Goal: Use online tool/utility: Utilize a website feature to perform a specific function

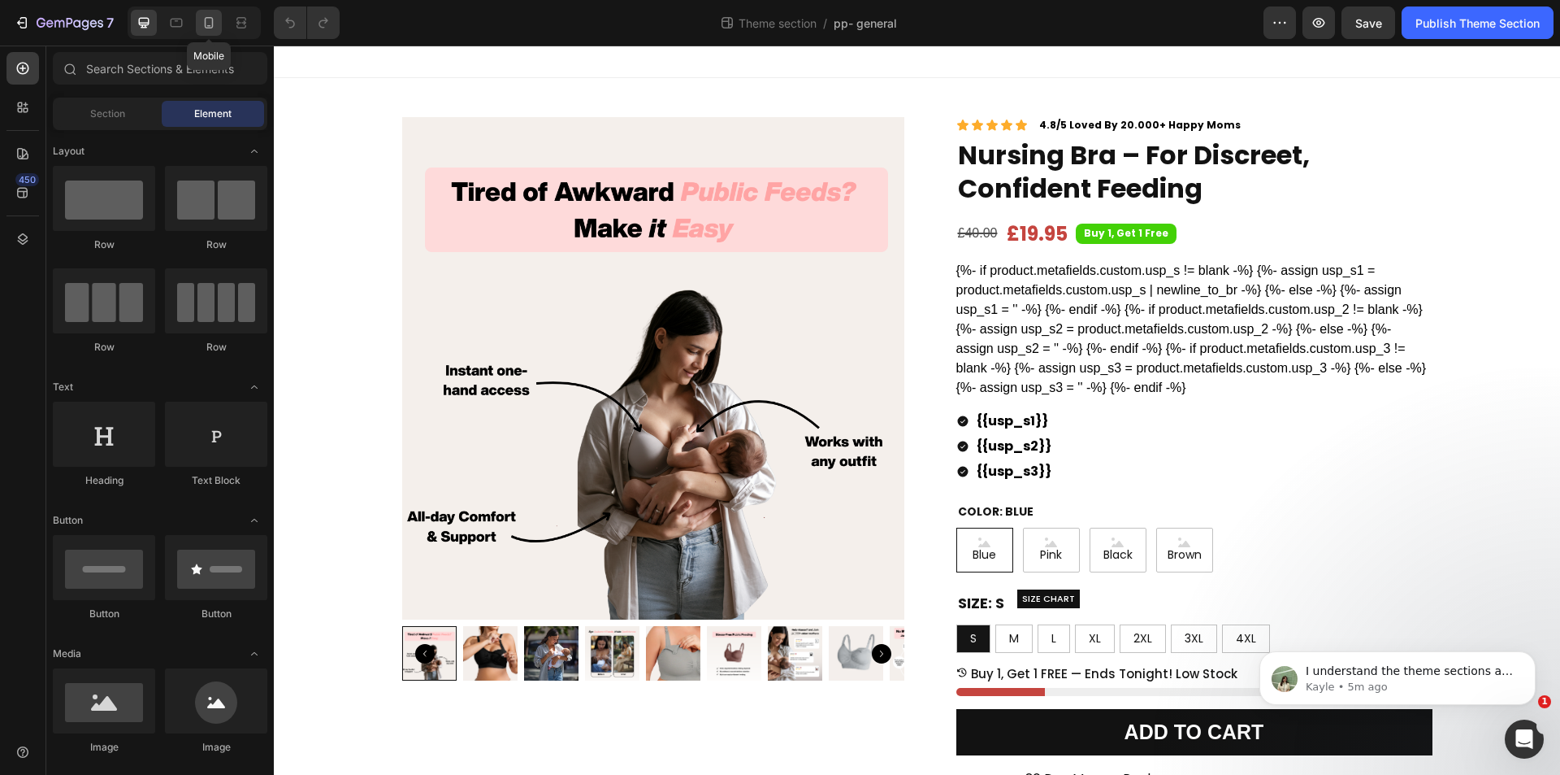
click at [204, 23] on icon at bounding box center [209, 23] width 16 height 16
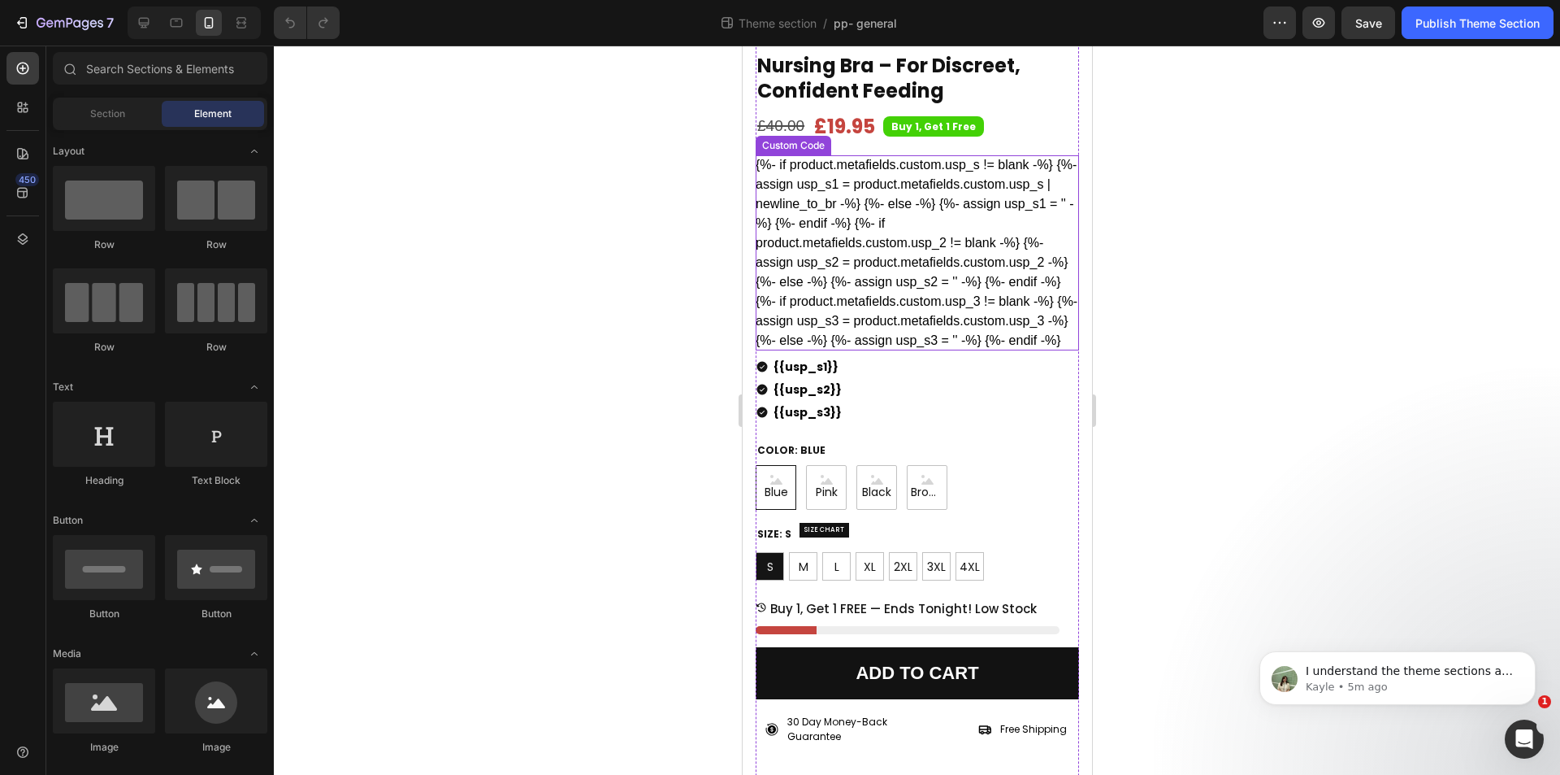
scroll to position [488, 0]
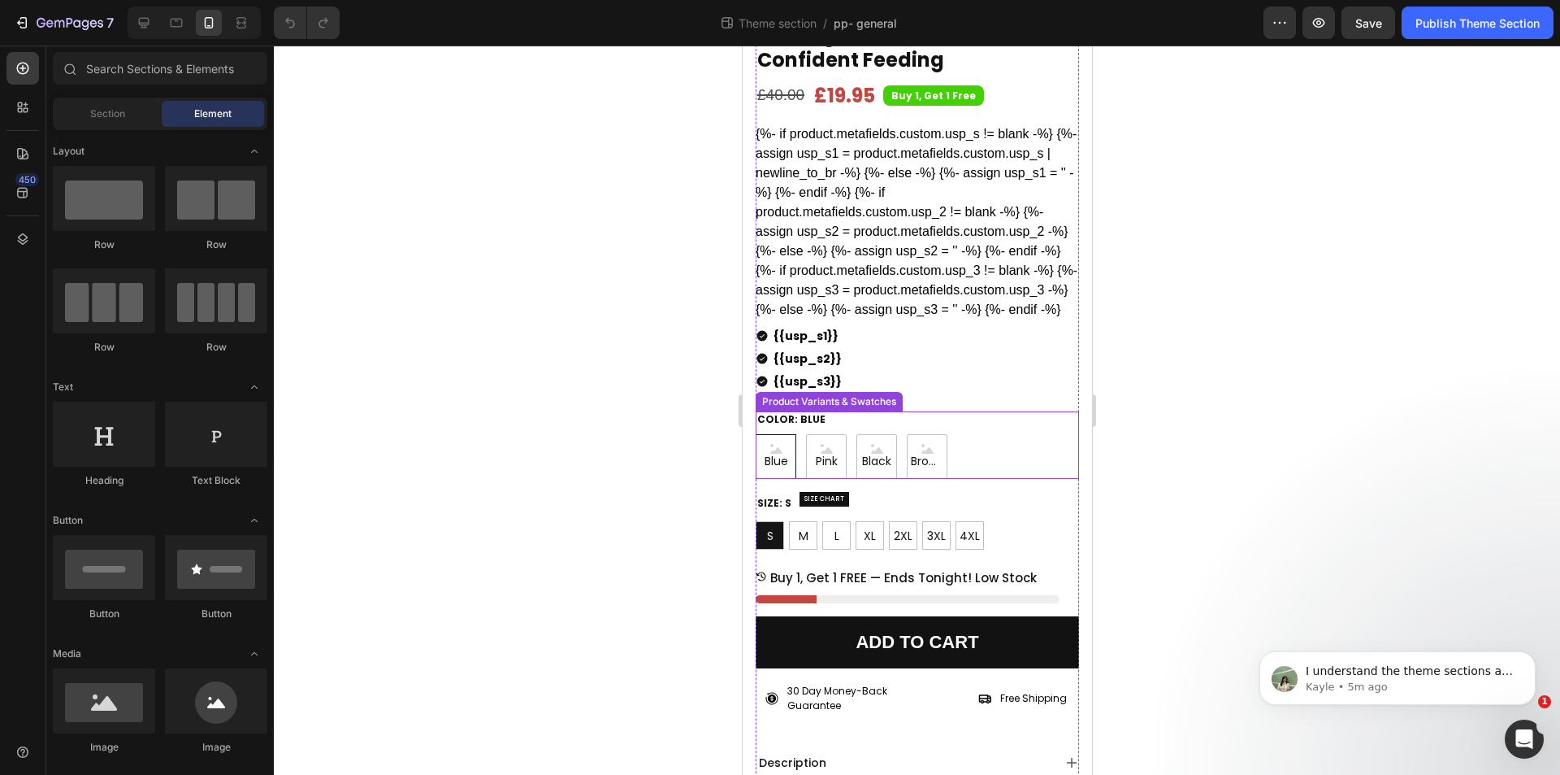
click at [984, 471] on div "Blue Blue Blue Pink Pink Pink Black Black Black Brown Brown Brown" at bounding box center [916, 456] width 323 height 45
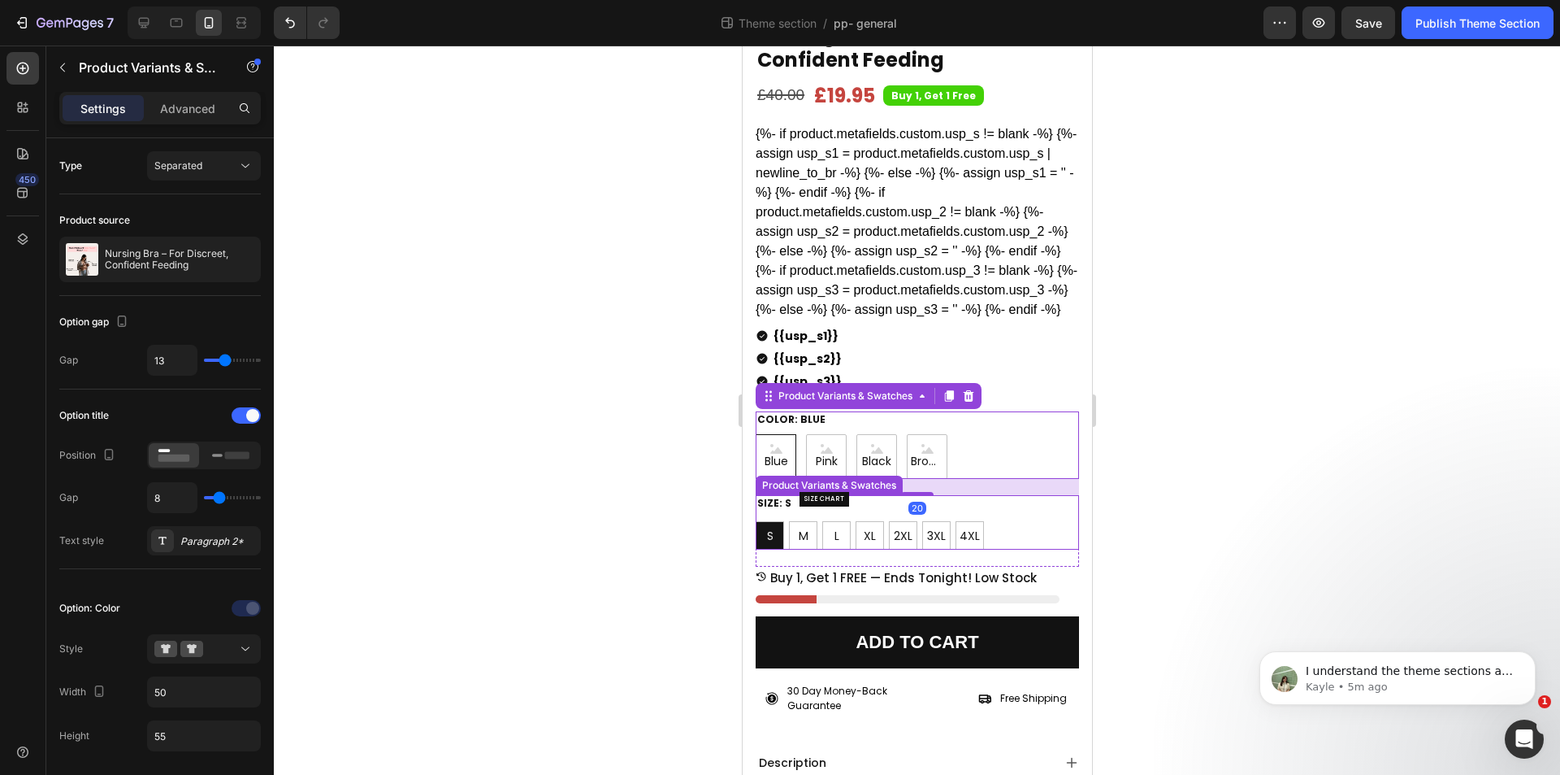
click at [996, 543] on div "Size: S S S S M M M L L L XL XL XL 2XL 2XL 2XL 3XL 3XL 3XL 4XL 4XL 4XL" at bounding box center [916, 522] width 323 height 55
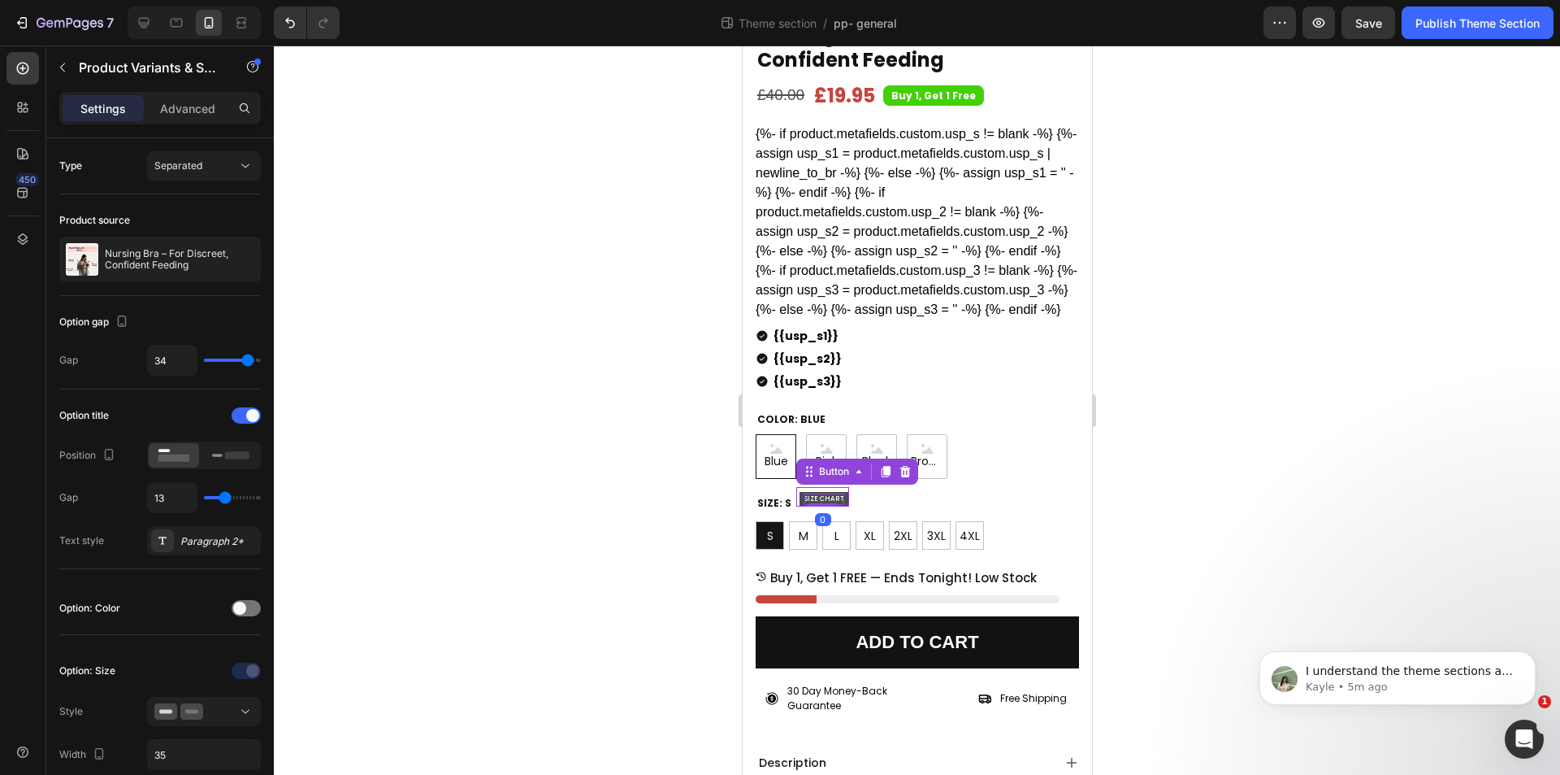
click at [834, 505] on p "SIZE CHART" at bounding box center [824, 498] width 40 height 11
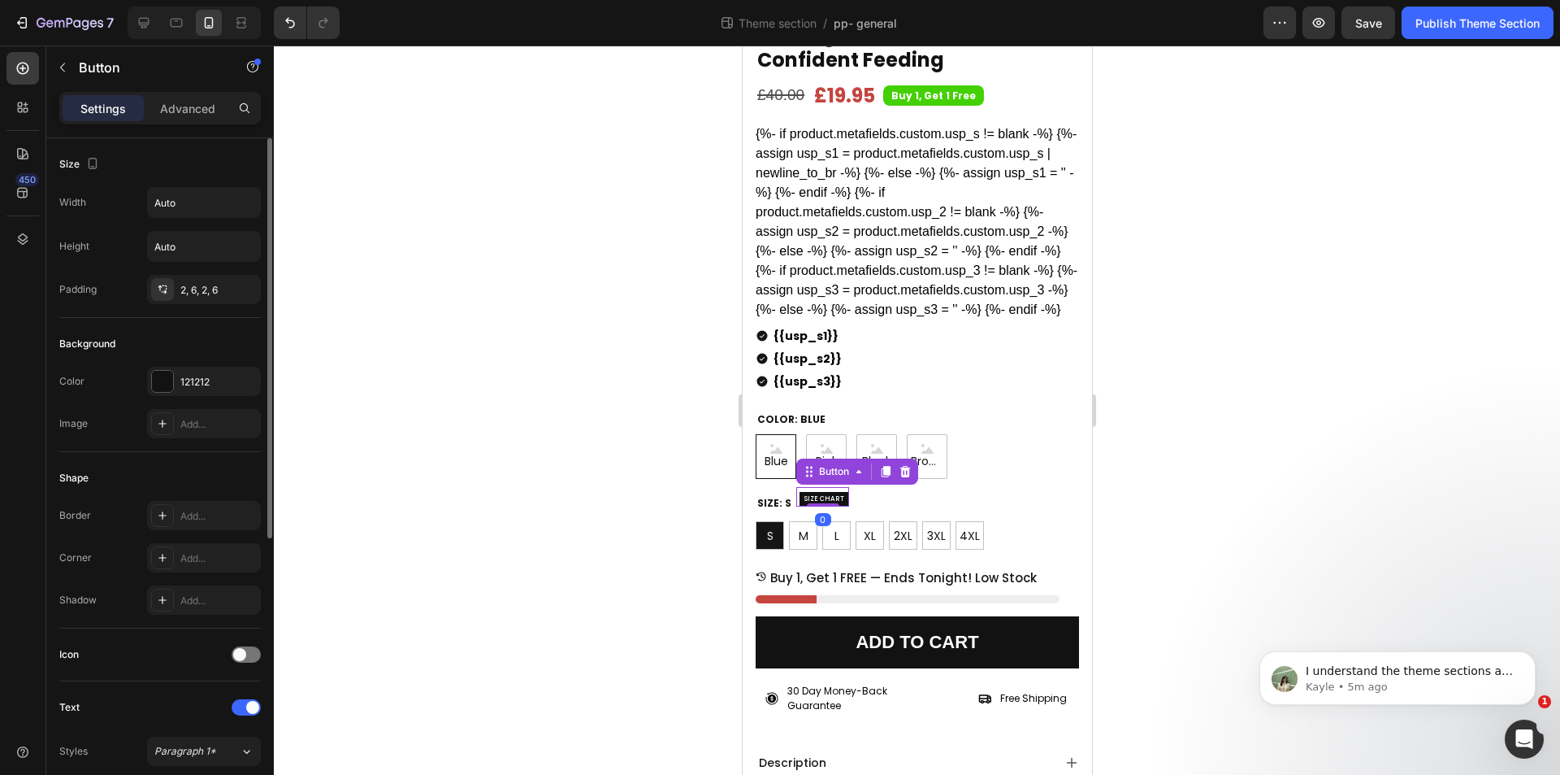
scroll to position [483, 0]
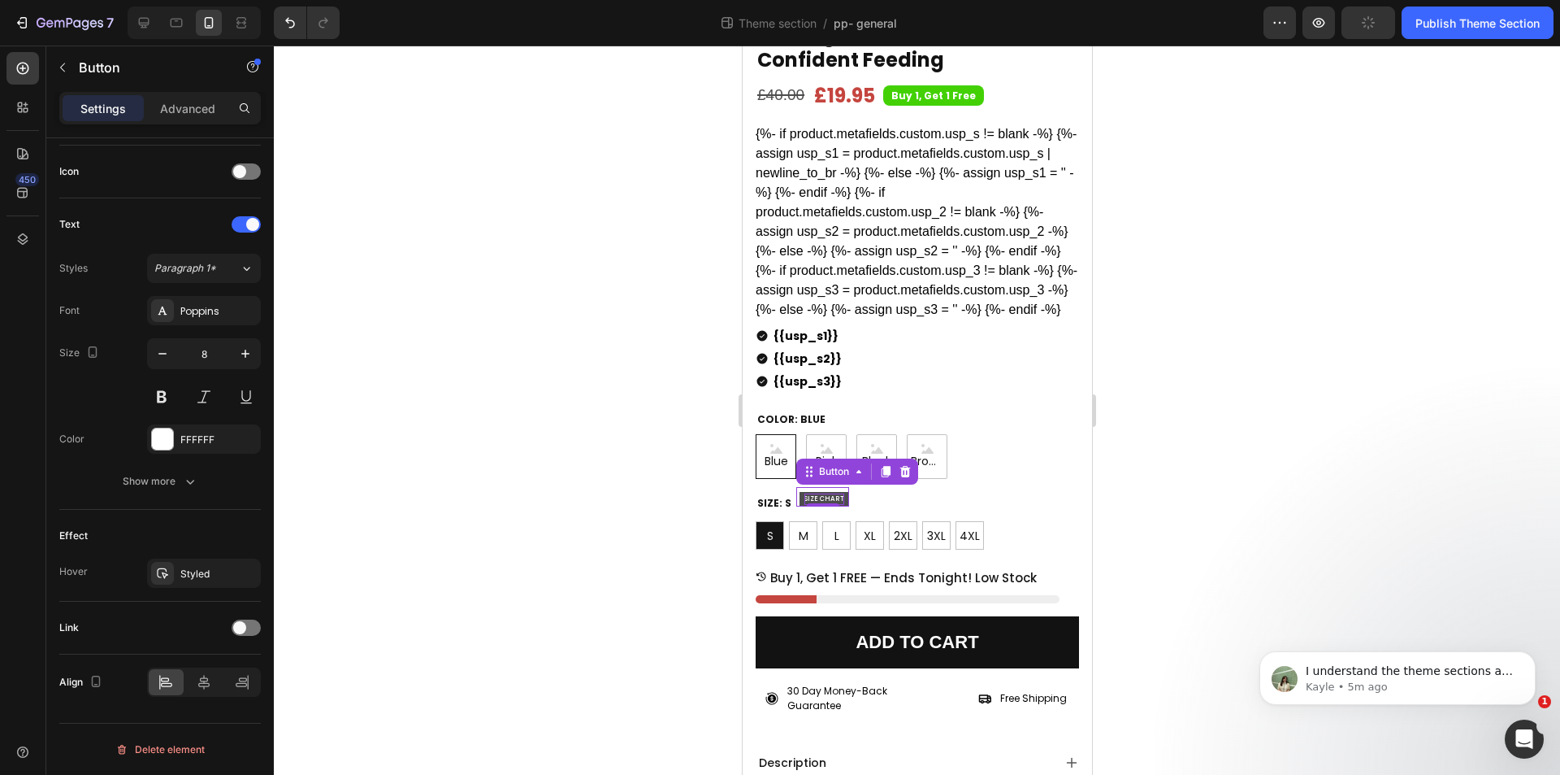
click at [838, 505] on p "SIZE CHART" at bounding box center [824, 498] width 40 height 11
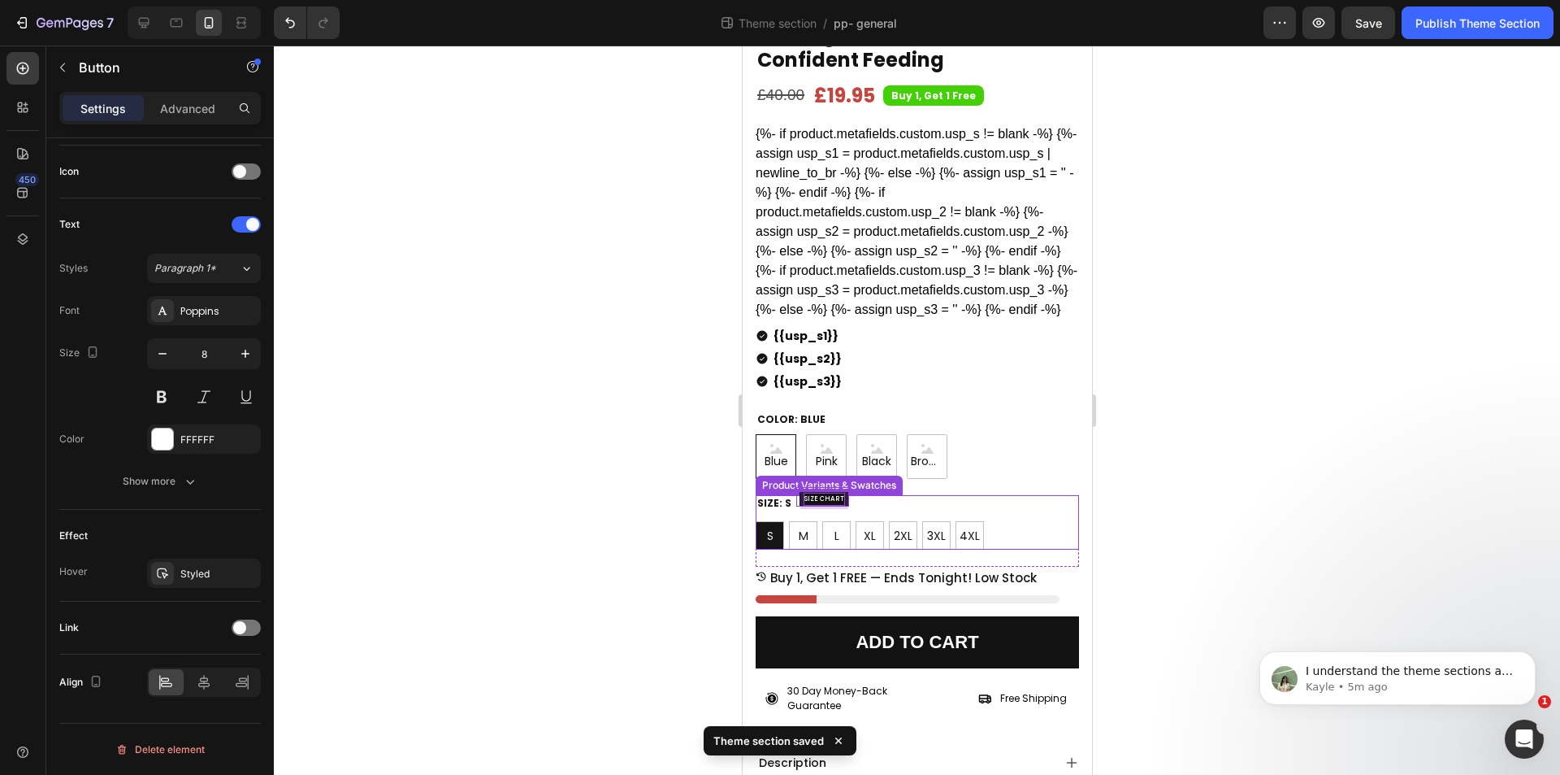
click at [895, 525] on div "Size: S S S S M M M L L L XL XL XL 2XL 2XL 2XL 3XL 3XL 3XL 4XL 4XL 4XL" at bounding box center [916, 522] width 323 height 55
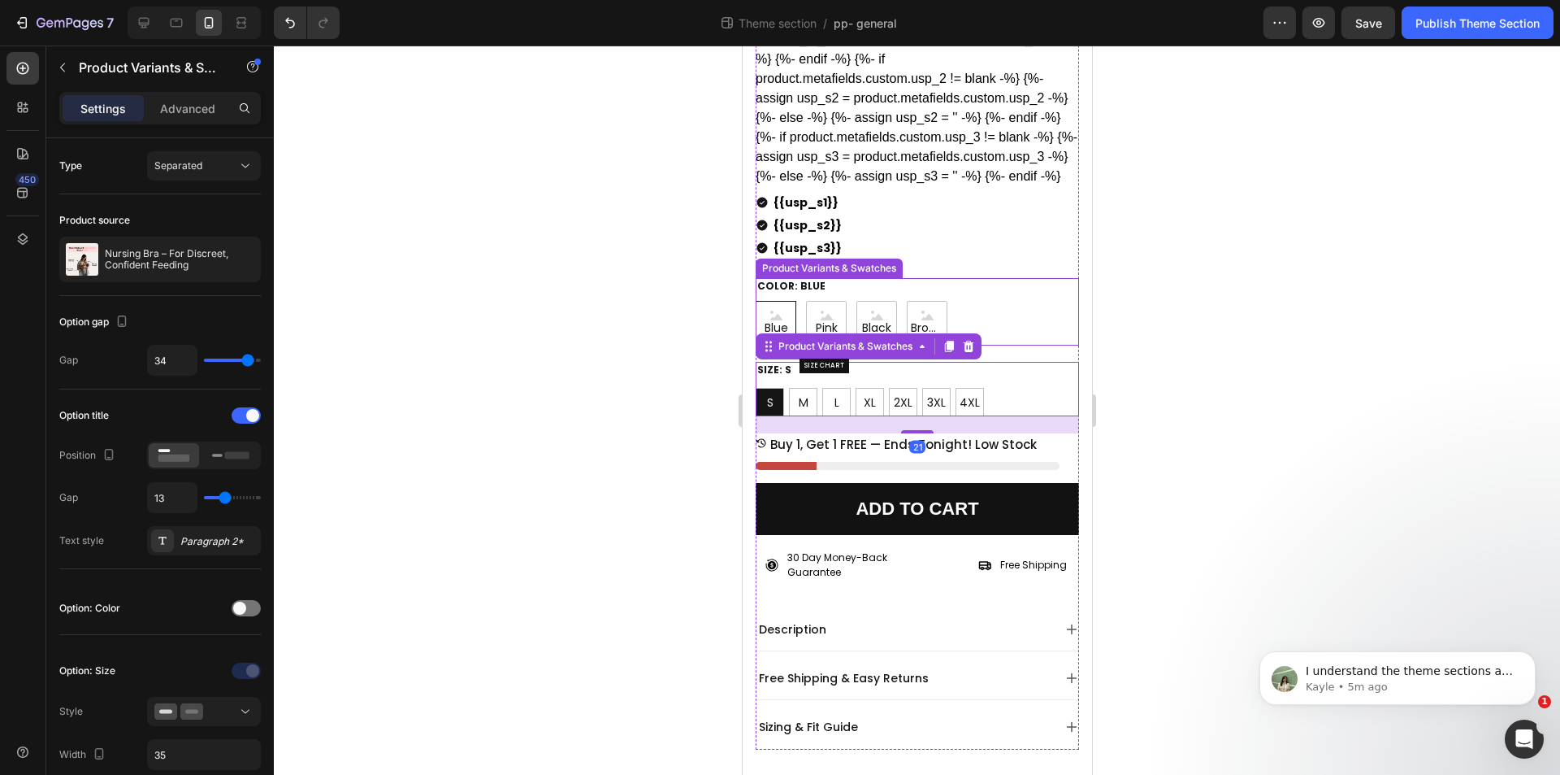
scroll to position [650, 0]
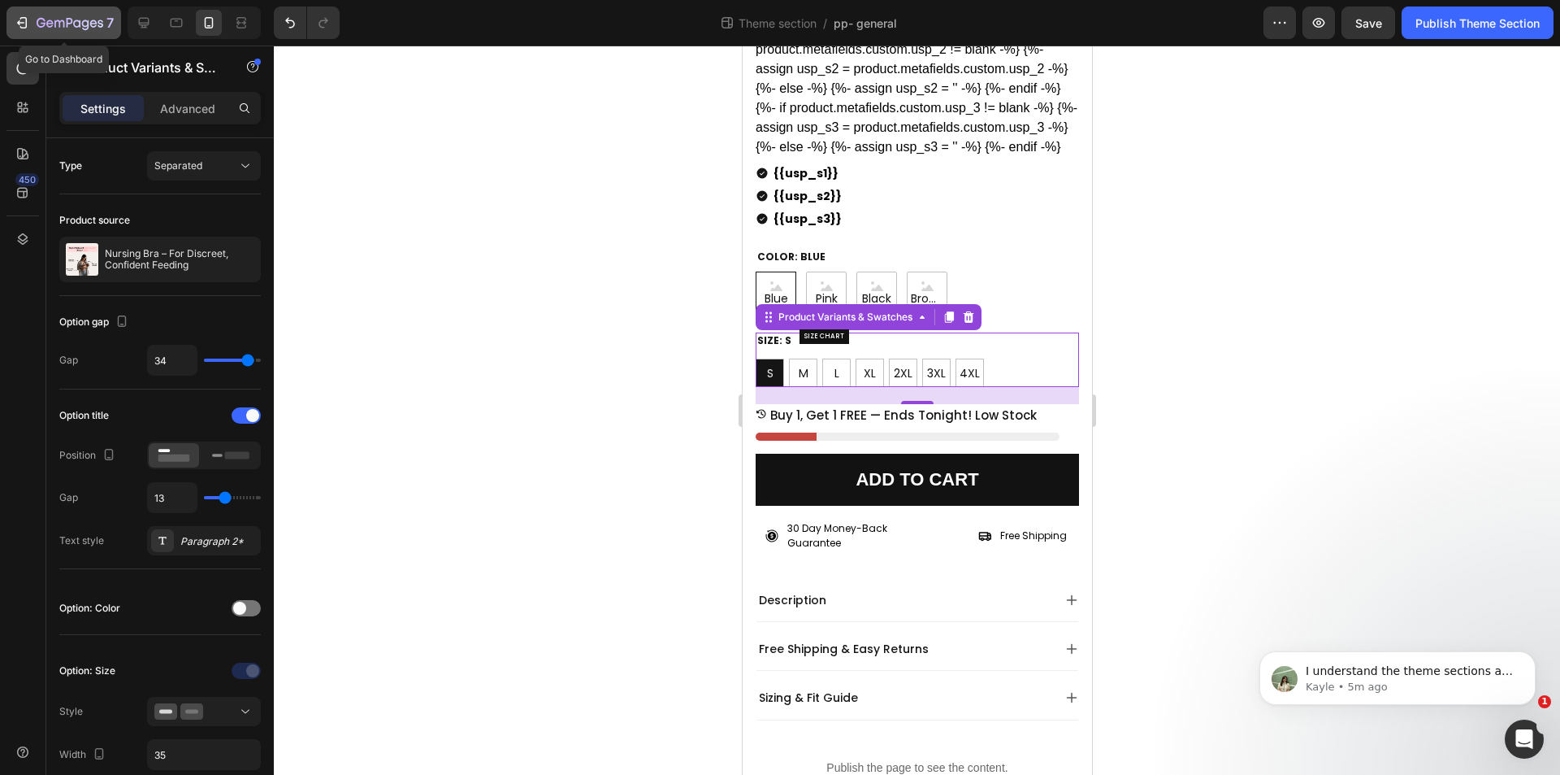
click at [79, 24] on icon "button" at bounding box center [70, 24] width 67 height 14
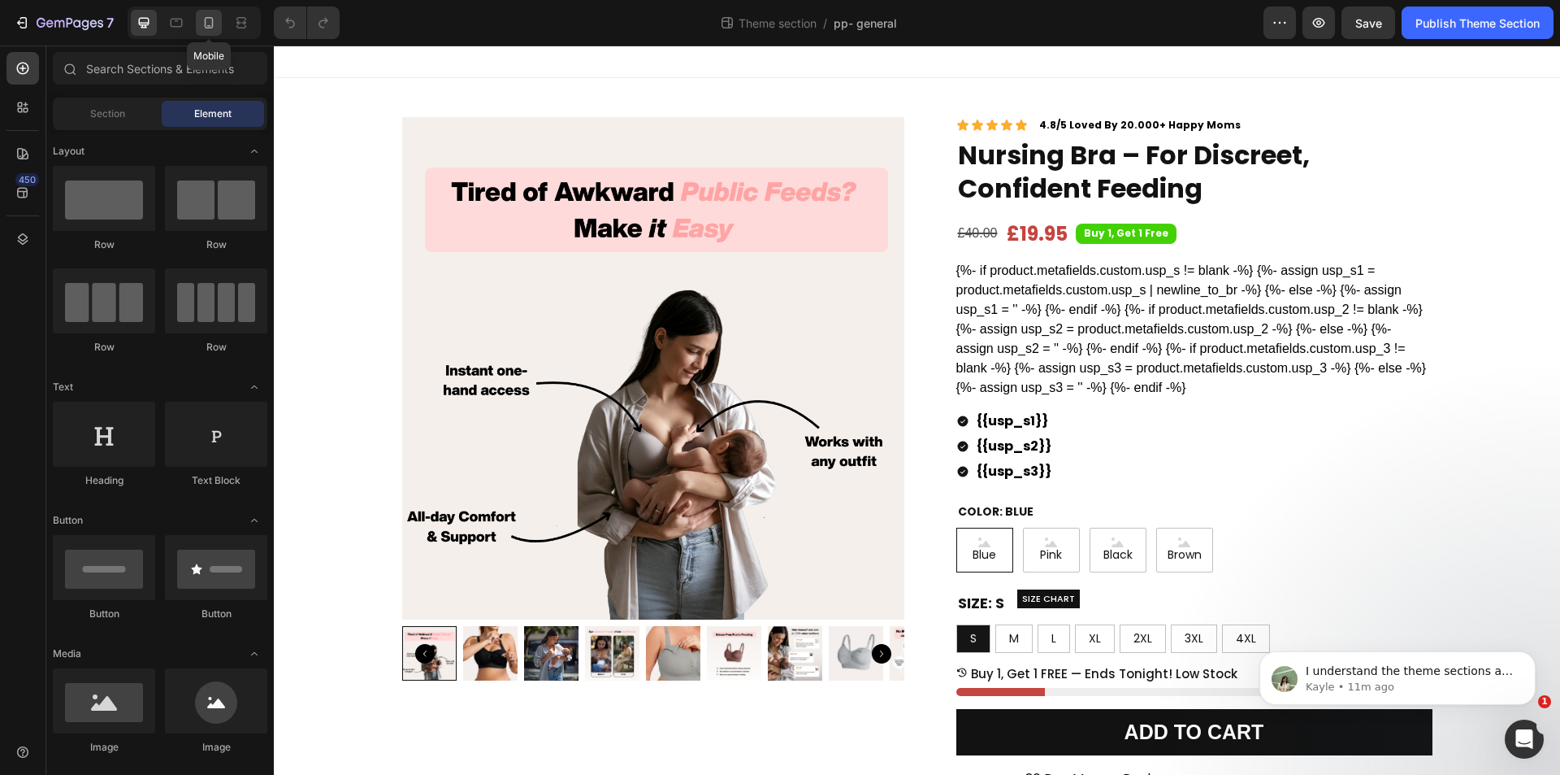
click at [203, 19] on icon at bounding box center [209, 23] width 16 height 16
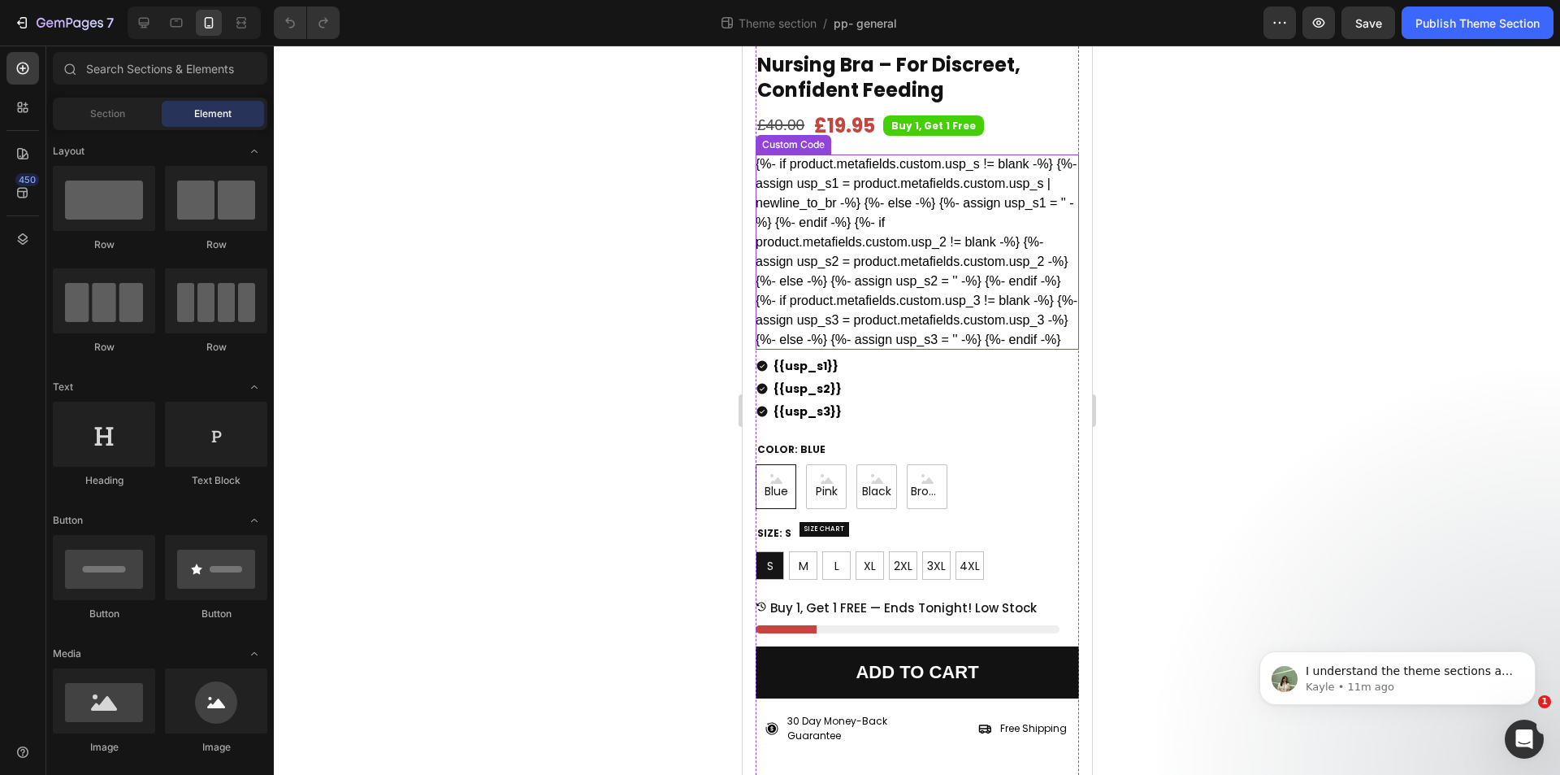
scroll to position [488, 0]
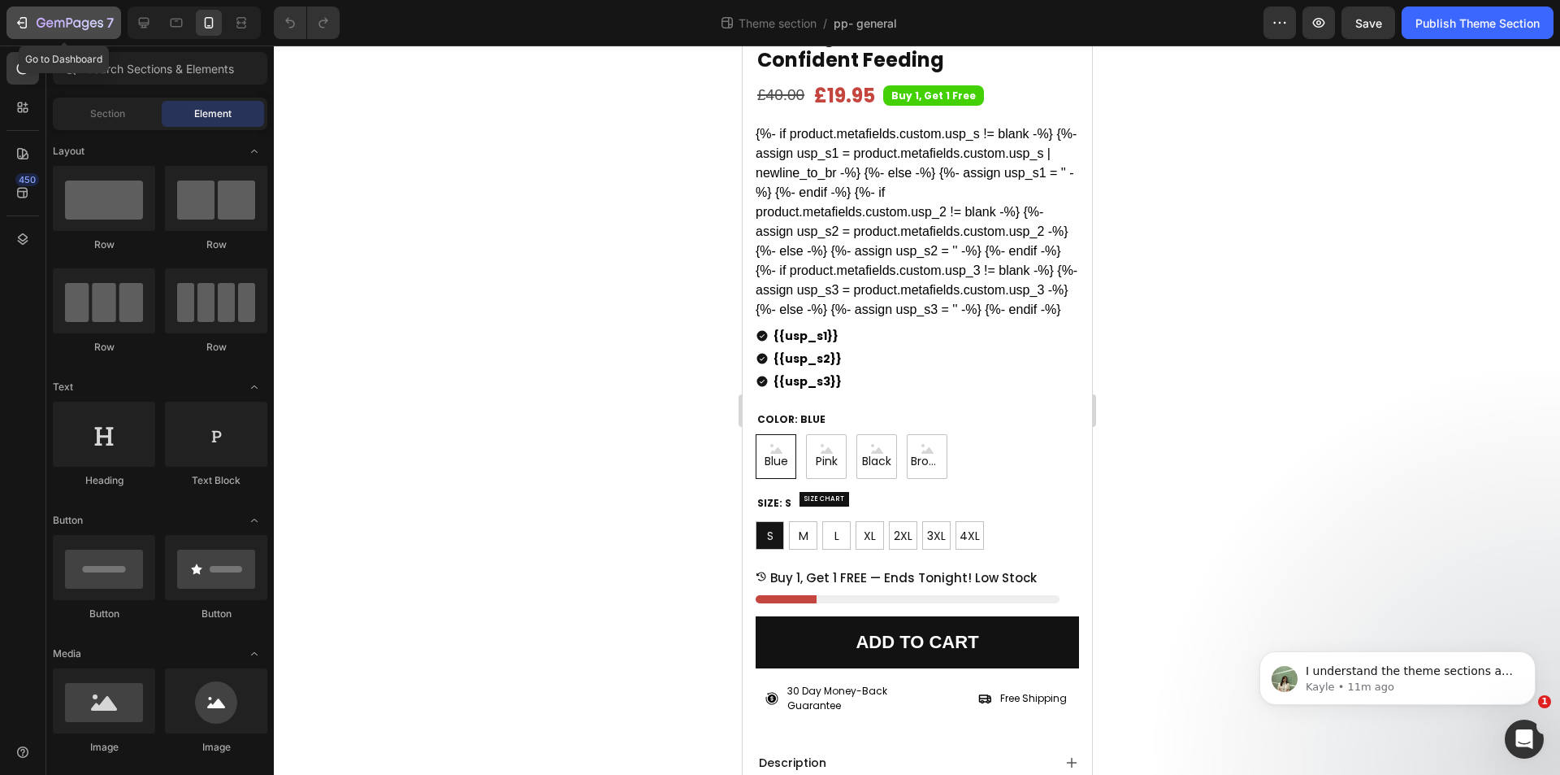
click at [67, 14] on div "7" at bounding box center [75, 23] width 77 height 20
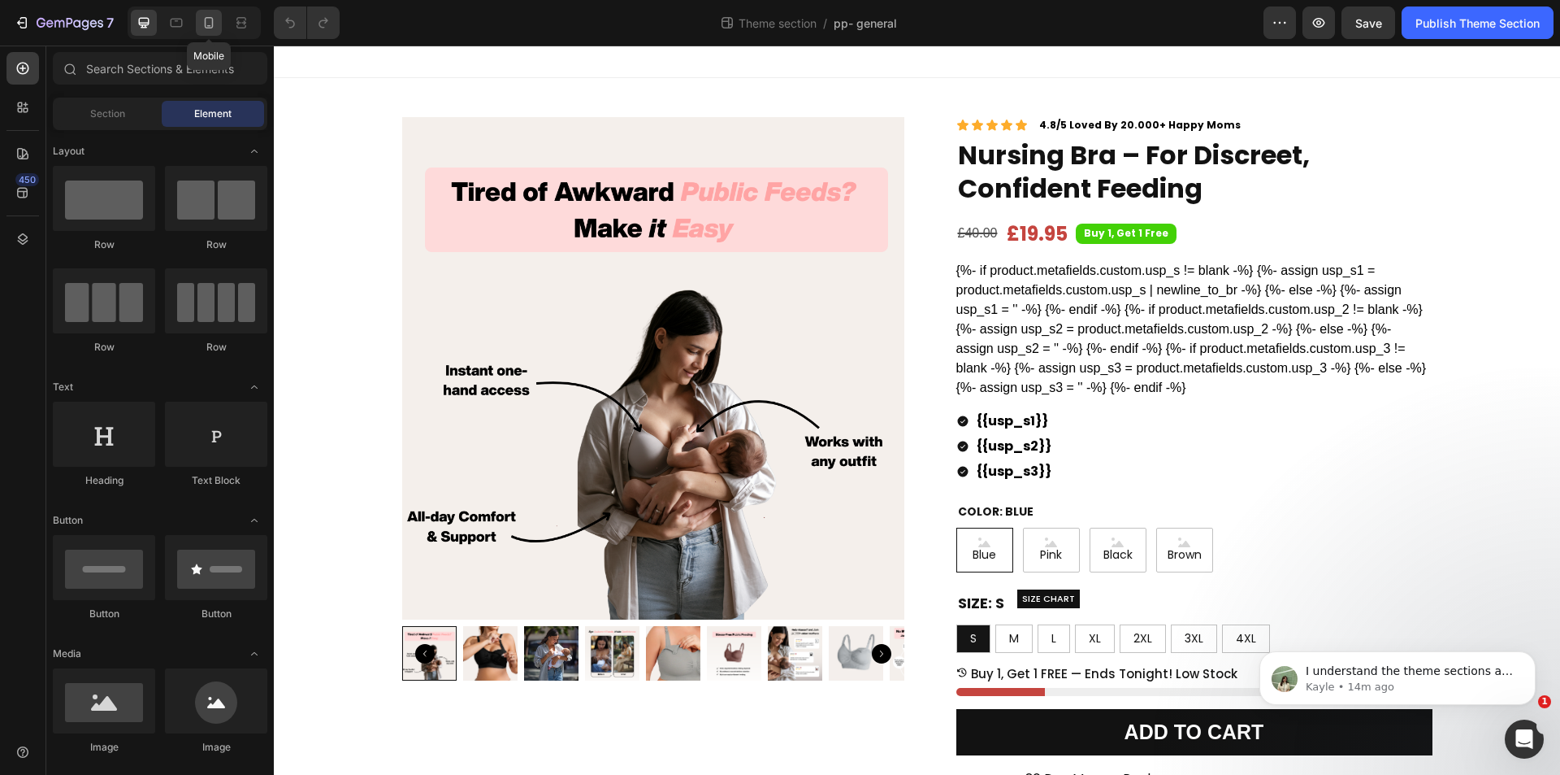
click at [212, 22] on icon at bounding box center [209, 22] width 9 height 11
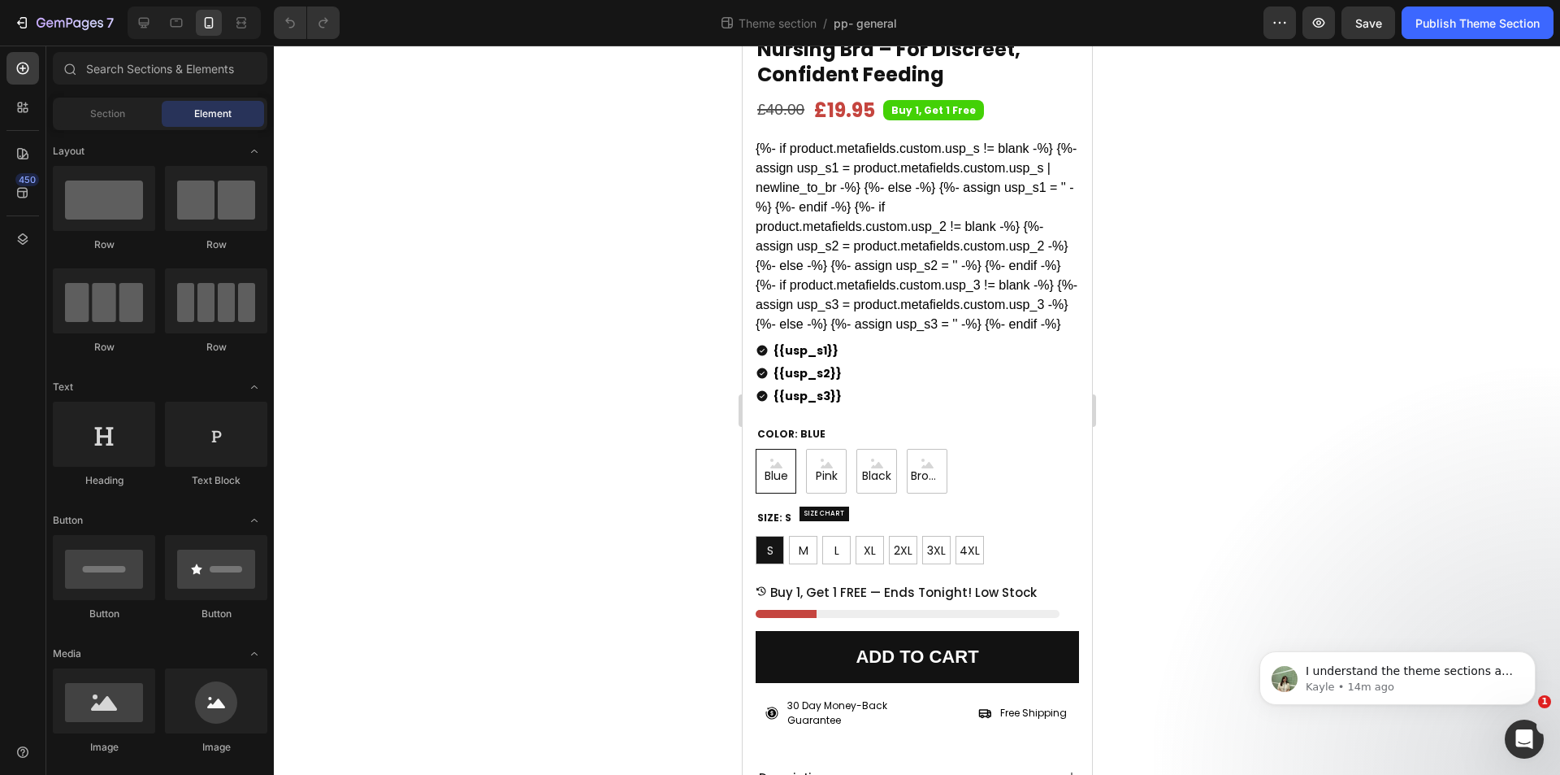
scroll to position [488, 0]
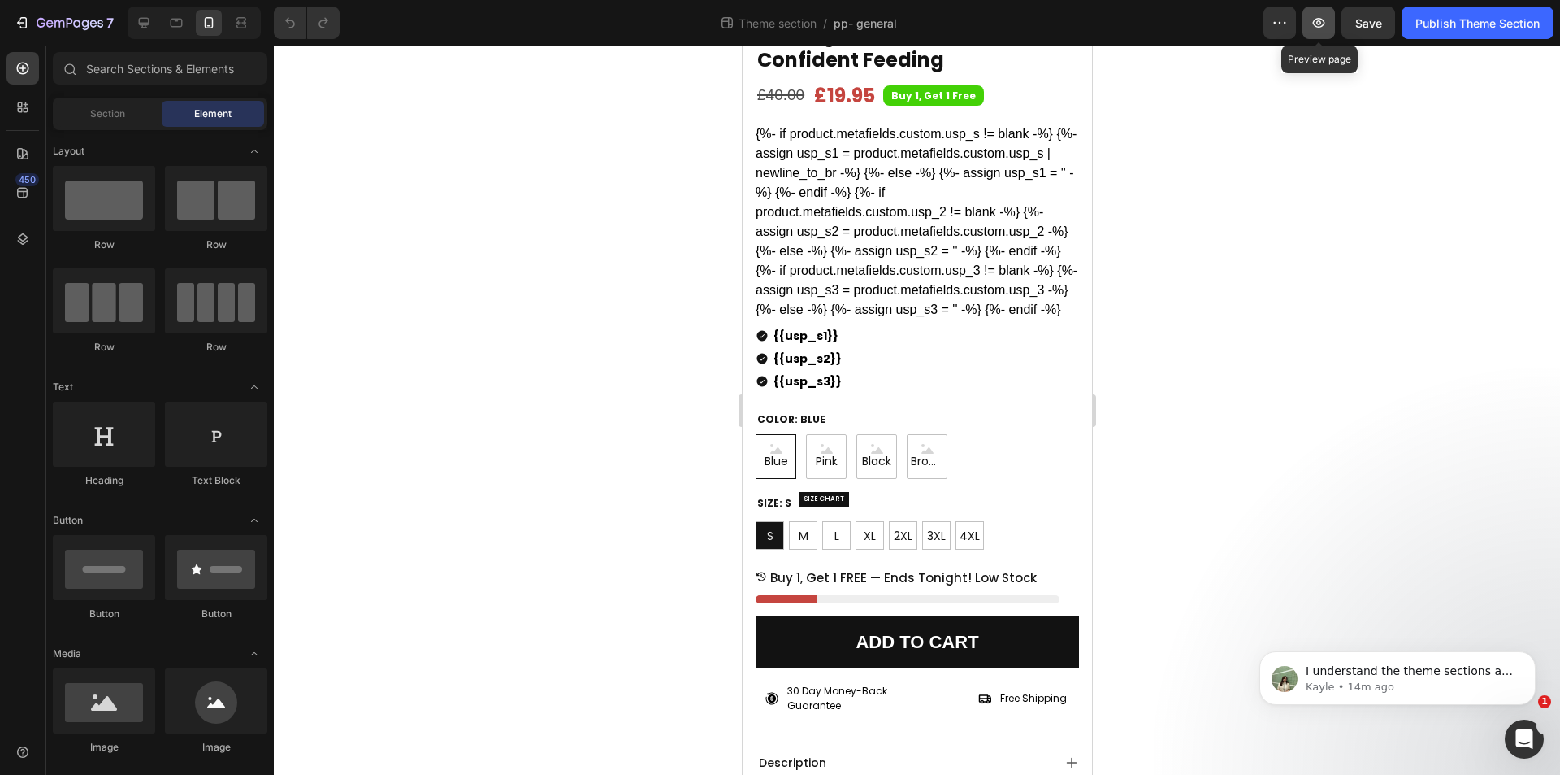
click at [1326, 22] on icon "button" at bounding box center [1319, 23] width 16 height 16
click at [76, 30] on icon "button" at bounding box center [70, 24] width 67 height 14
